Goal: Find specific page/section: Find specific page/section

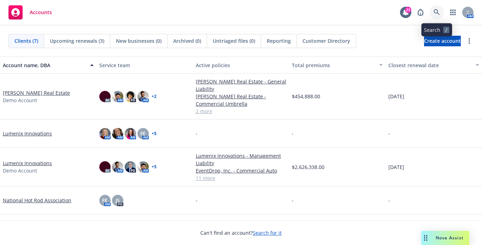
click at [358, 8] on link at bounding box center [437, 12] width 14 height 14
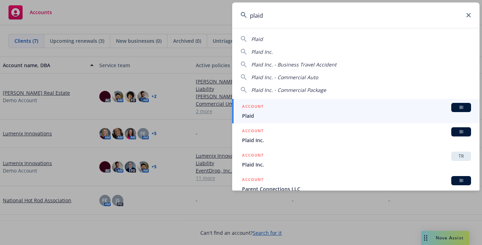
type input "plaid"
click at [295, 110] on div "ACCOUNT BI" at bounding box center [356, 107] width 229 height 9
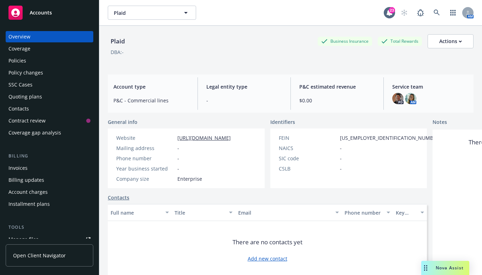
click at [21, 59] on div "Policies" at bounding box center [17, 60] width 18 height 11
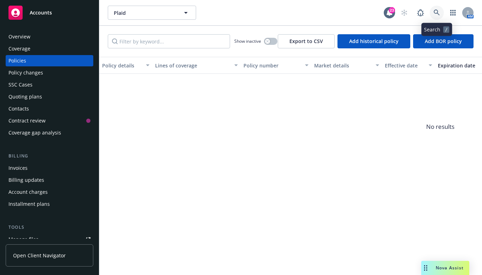
click at [358, 8] on link at bounding box center [437, 13] width 14 height 14
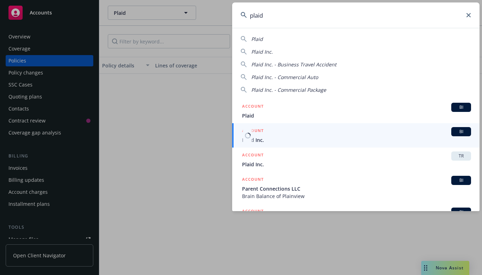
type input "plaid"
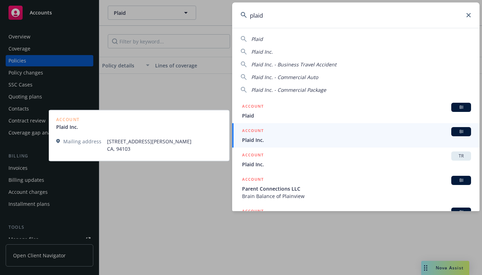
click at [358, 135] on div "ACCOUNT BI" at bounding box center [356, 131] width 229 height 9
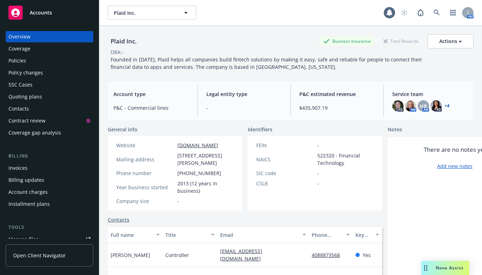
click at [16, 58] on div "Policies" at bounding box center [17, 60] width 18 height 11
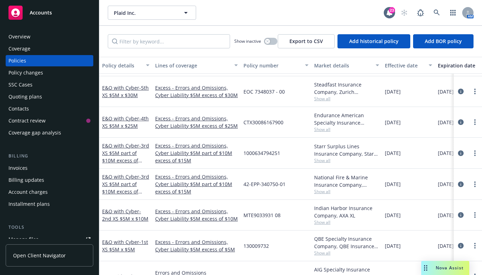
scroll to position [212, 0]
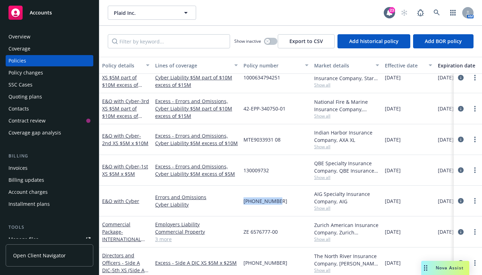
drag, startPoint x: 222, startPoint y: 207, endPoint x: 309, endPoint y: 204, distance: 86.6
click at [309, 204] on div "E&O with Cyber Errors and Omissions Cyber Liability [PHONE_NUMBER] AIG Specialt…" at bounding box center [440, 201] width 682 height 31
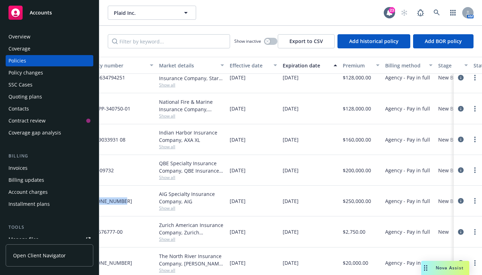
scroll to position [212, 200]
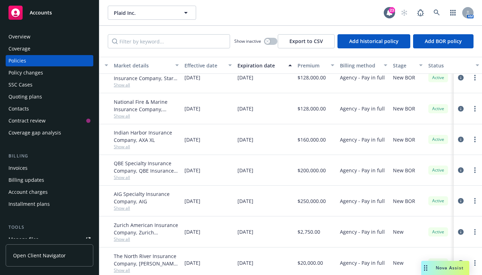
click at [196, 175] on div "[DATE]" at bounding box center [208, 170] width 53 height 31
